Goal: Transaction & Acquisition: Purchase product/service

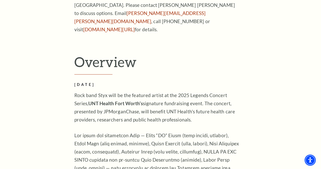
scroll to position [147, 0]
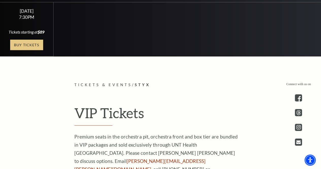
click at [26, 50] on link "Buy Tickets" at bounding box center [26, 45] width 33 height 10
click at [30, 50] on link "Buy Tickets" at bounding box center [26, 45] width 33 height 10
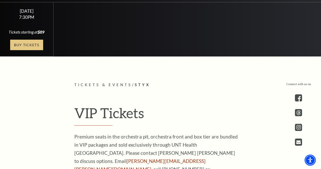
click at [30, 50] on link "Buy Tickets" at bounding box center [26, 45] width 33 height 10
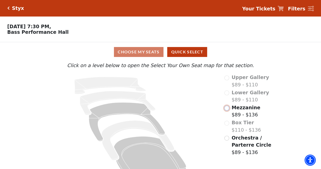
click at [228, 108] on input "Mezzanine$89 - $136\a" at bounding box center [226, 107] width 5 height 5
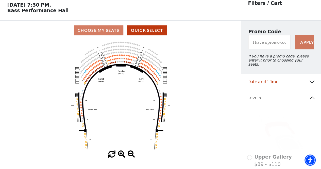
scroll to position [23, 0]
